Goal: Task Accomplishment & Management: Manage account settings

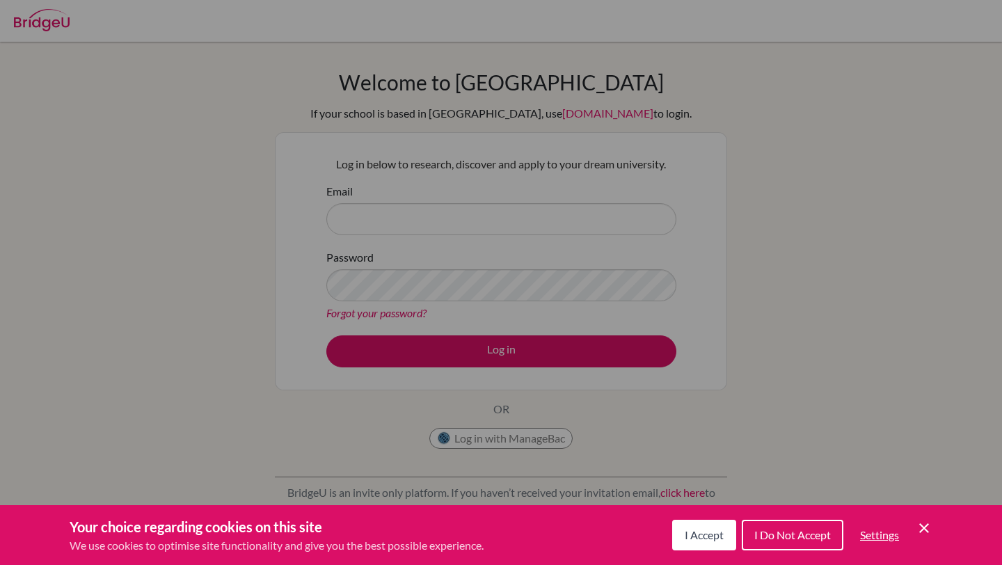
click at [479, 209] on div "Cookie Preferences" at bounding box center [501, 282] width 1002 height 565
click at [389, 223] on div "Cookie Preferences" at bounding box center [501, 282] width 1002 height 565
click at [399, 218] on div "Cookie Preferences" at bounding box center [501, 282] width 1002 height 565
click at [927, 531] on icon "Save and close" at bounding box center [924, 528] width 10 height 10
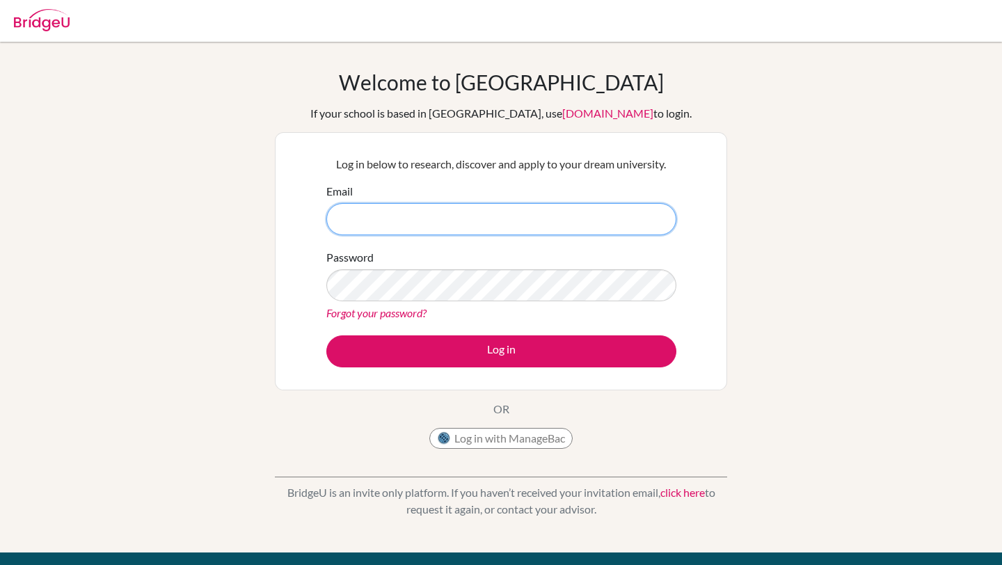
click at [477, 220] on input "Email" at bounding box center [501, 219] width 350 height 32
type input "csalinas.gabriel@eastudents.edu.sv"
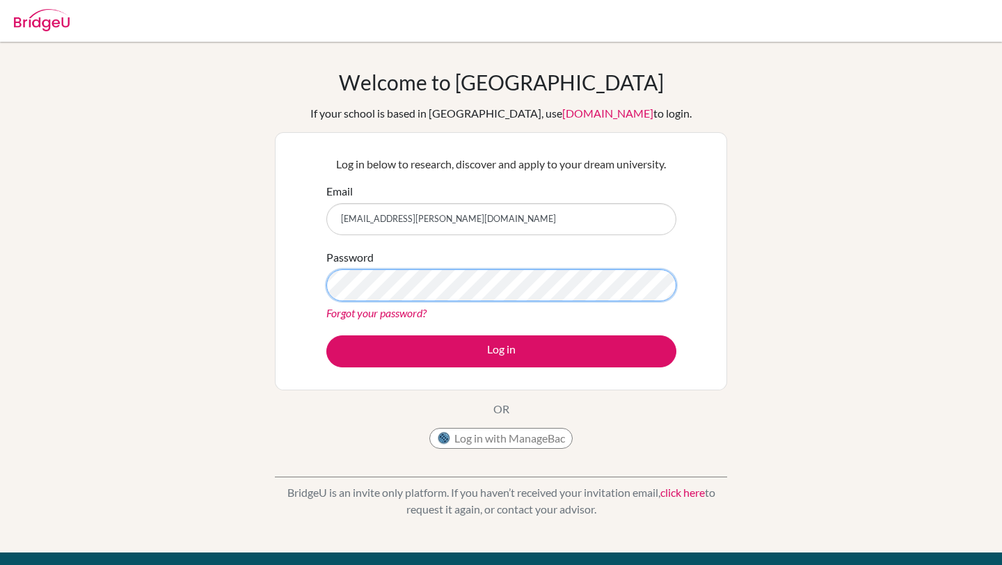
click at [326, 335] on button "Log in" at bounding box center [501, 351] width 350 height 32
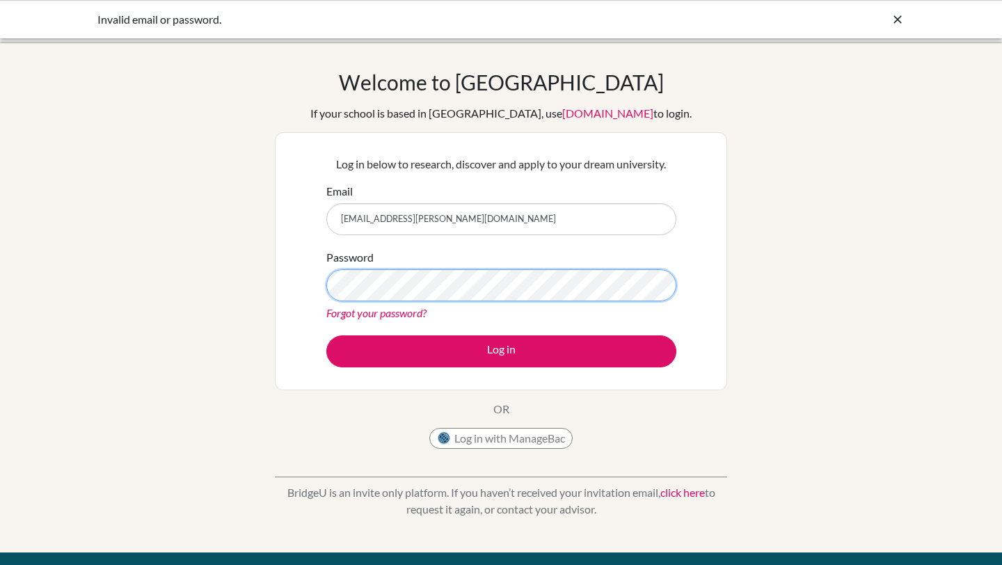
click at [326, 335] on button "Log in" at bounding box center [501, 351] width 350 height 32
